Goal: Find specific page/section: Find specific page/section

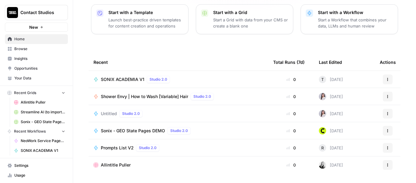
scroll to position [91, 0]
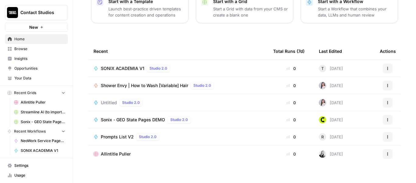
click at [111, 84] on span "Shower Envy | How to Wash [Variable] Hair" at bounding box center [145, 85] width 88 height 6
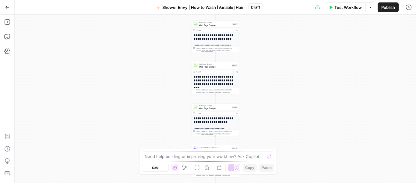
click at [207, 39] on h1 "**********" at bounding box center [214, 37] width 41 height 7
click at [165, 166] on icon "button" at bounding box center [164, 167] width 3 height 3
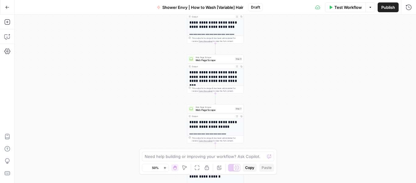
click at [165, 166] on icon "button" at bounding box center [164, 167] width 3 height 3
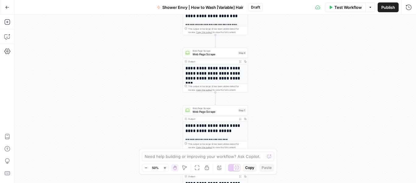
click at [165, 166] on icon "button" at bounding box center [164, 167] width 3 height 3
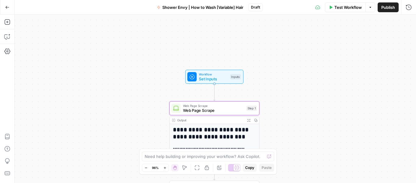
drag, startPoint x: 270, startPoint y: 41, endPoint x: 269, endPoint y: 194, distance: 152.4
click at [269, 182] on html "**********" at bounding box center [208, 91] width 416 height 183
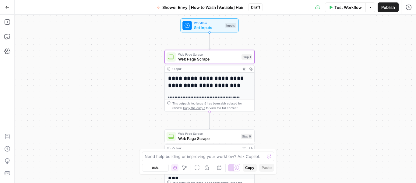
drag, startPoint x: 274, startPoint y: 127, endPoint x: 269, endPoint y: 75, distance: 51.8
click at [269, 75] on div "**********" at bounding box center [216, 99] width 402 height 168
click at [206, 56] on span "Web Page Scrape" at bounding box center [208, 59] width 61 height 6
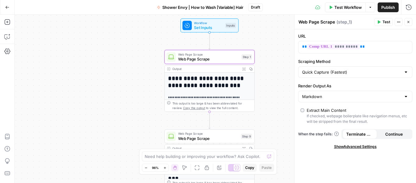
click at [204, 81] on h1 "**********" at bounding box center [207, 82] width 78 height 14
click at [5, 2] on button "Go Back" at bounding box center [7, 7] width 11 height 11
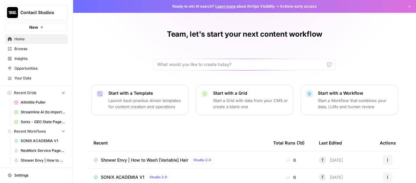
click at [30, 48] on span "Browse" at bounding box center [39, 48] width 51 height 5
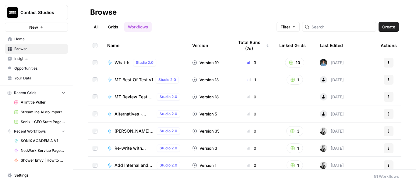
scroll to position [61, 0]
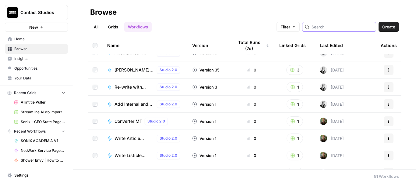
click at [334, 25] on input "search" at bounding box center [343, 27] width 62 height 6
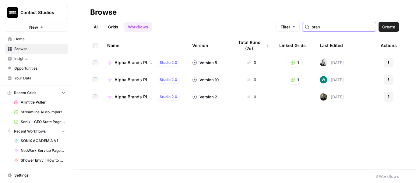
type input "bran"
click at [115, 28] on link "Grids" at bounding box center [113, 27] width 17 height 10
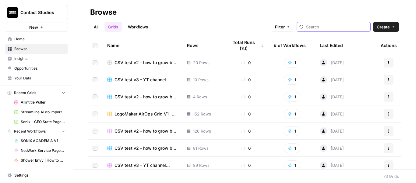
click at [319, 26] on input "search" at bounding box center [337, 27] width 62 height 6
type input "a"
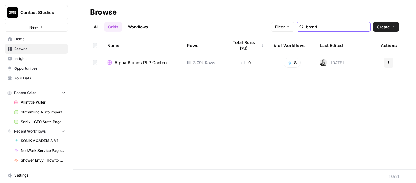
type input "brand"
click at [92, 26] on link "All" at bounding box center [96, 27] width 12 height 10
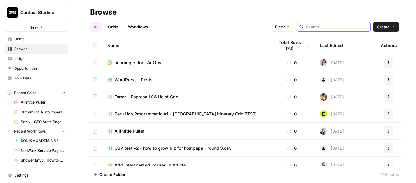
click at [325, 28] on input "search" at bounding box center [337, 27] width 62 height 6
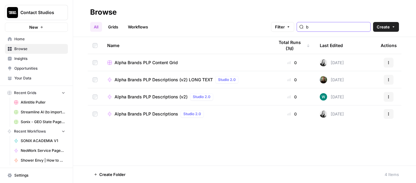
type input "b"
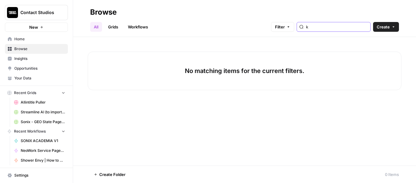
type input "k"
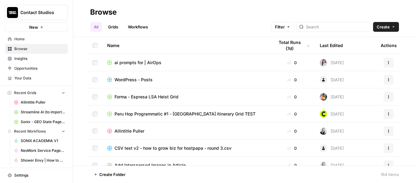
click at [120, 29] on link "Grids" at bounding box center [113, 27] width 17 height 10
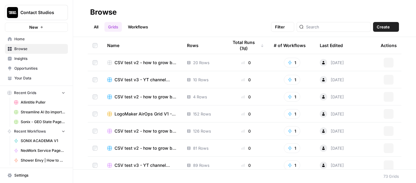
click at [135, 28] on link "Workflows" at bounding box center [137, 27] width 27 height 10
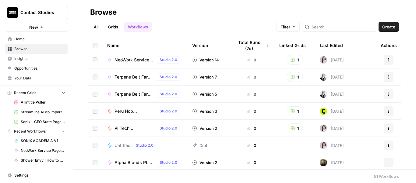
scroll to position [488, 0]
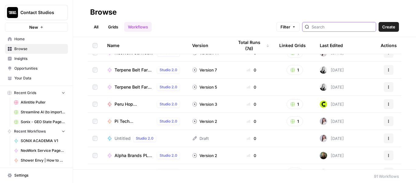
click at [322, 25] on input "search" at bounding box center [343, 27] width 62 height 6
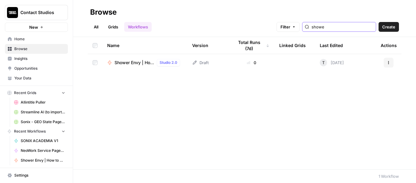
type input "showe"
click at [146, 62] on span "Shower Envy | How to Wash [Variable] Hair" at bounding box center [135, 62] width 40 height 6
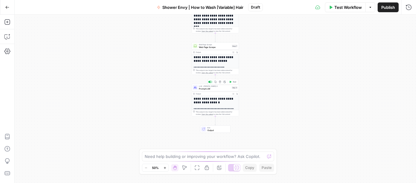
click at [216, 89] on span "Prompt LLM" at bounding box center [215, 88] width 32 height 3
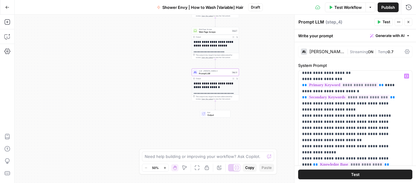
scroll to position [152, 0]
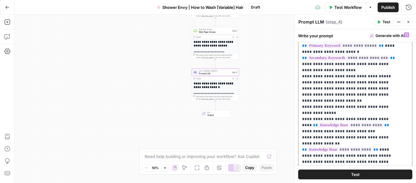
scroll to position [137, 0]
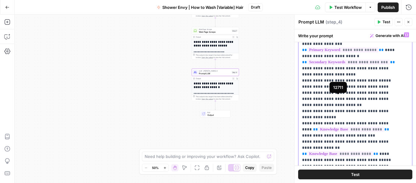
click at [331, 127] on span "**********" at bounding box center [352, 129] width 66 height 5
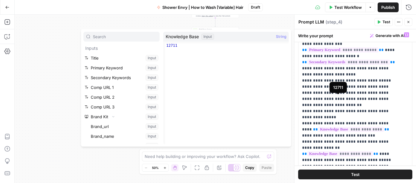
scroll to position [198, 0]
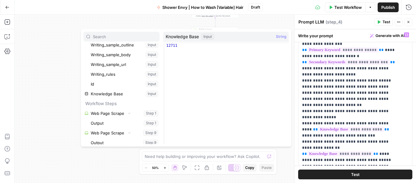
click at [144, 94] on button "Select variable Knowledge Base" at bounding box center [122, 94] width 76 height 10
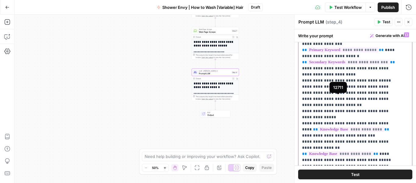
click at [327, 127] on span "**********" at bounding box center [352, 129] width 66 height 5
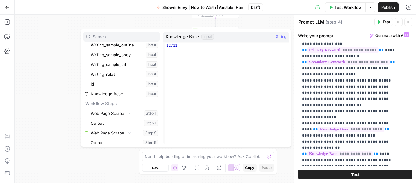
click at [100, 93] on button "Select variable Knowledge Base" at bounding box center [122, 94] width 76 height 10
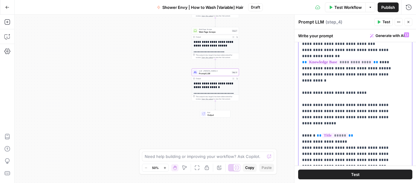
scroll to position [198, 0]
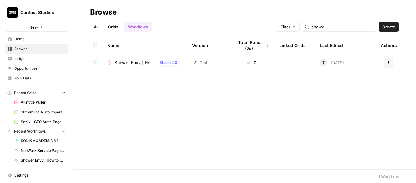
click at [20, 60] on span "Insights" at bounding box center [39, 58] width 51 height 5
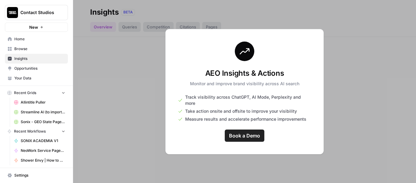
click at [24, 69] on span "Opportunities" at bounding box center [39, 68] width 51 height 5
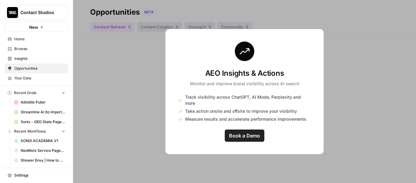
click at [26, 78] on span "Your Data" at bounding box center [39, 77] width 51 height 5
